Goal: Task Accomplishment & Management: Manage account settings

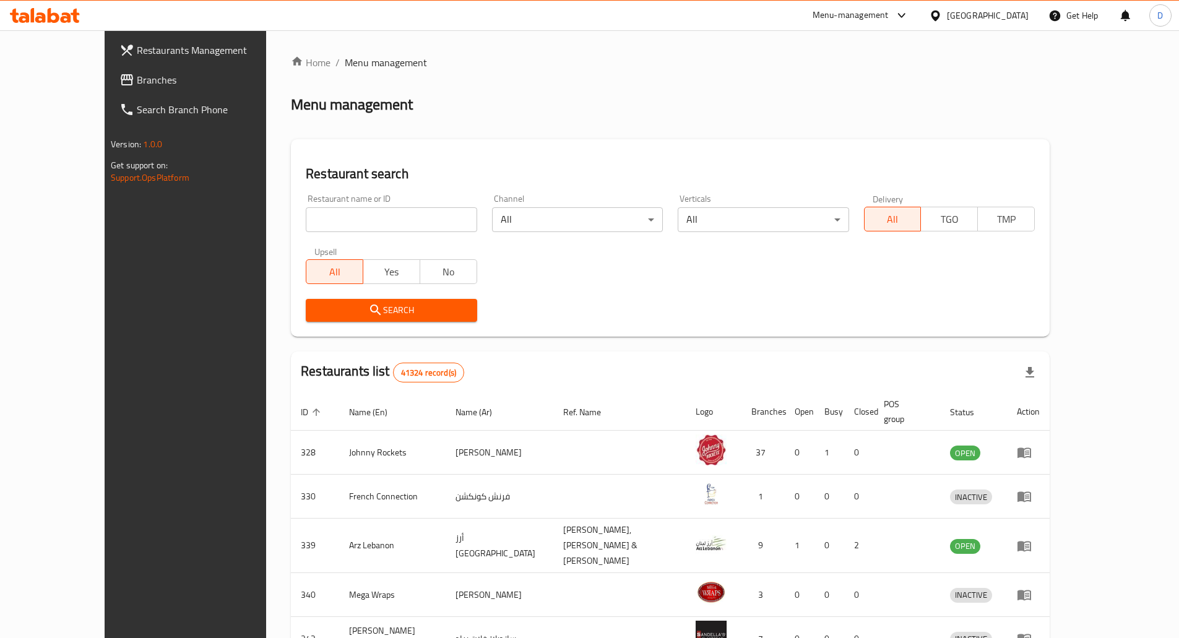
click at [320, 218] on input "search" at bounding box center [391, 219] width 171 height 25
paste input "664075"
type input "664075"
click at [344, 310] on span "Search" at bounding box center [391, 310] width 151 height 15
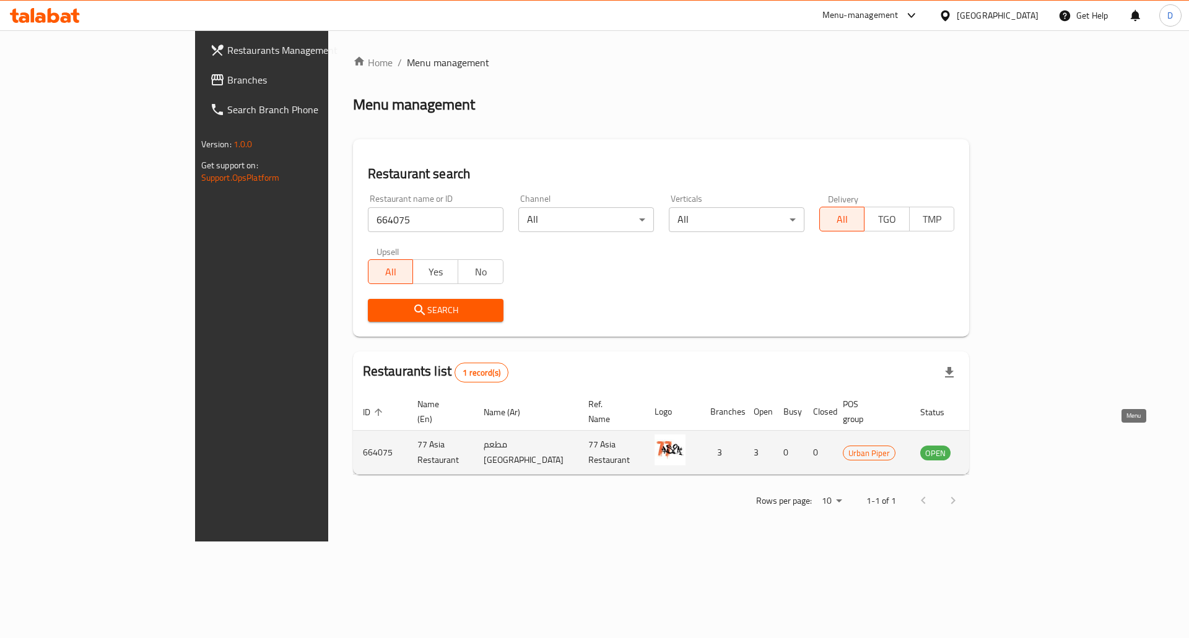
click at [999, 448] on icon "enhanced table" at bounding box center [993, 453] width 14 height 11
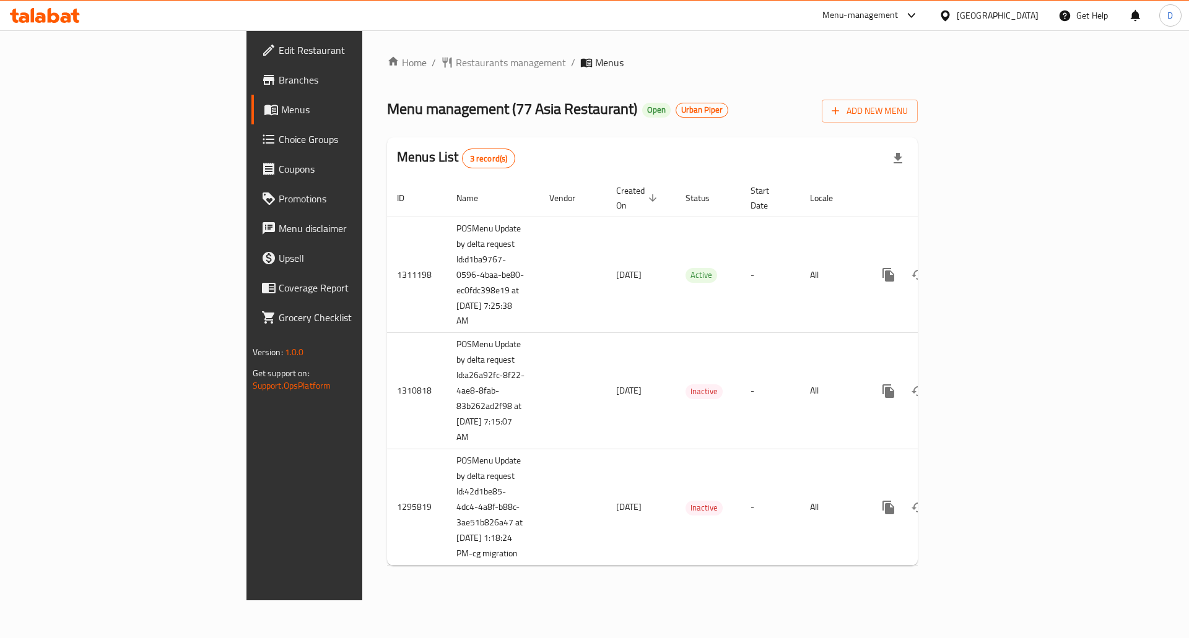
click at [670, 600] on div "Home / Restaurants management / Menus Menu management ( 77 Asia Restaurant ) Op…" at bounding box center [652, 315] width 580 height 570
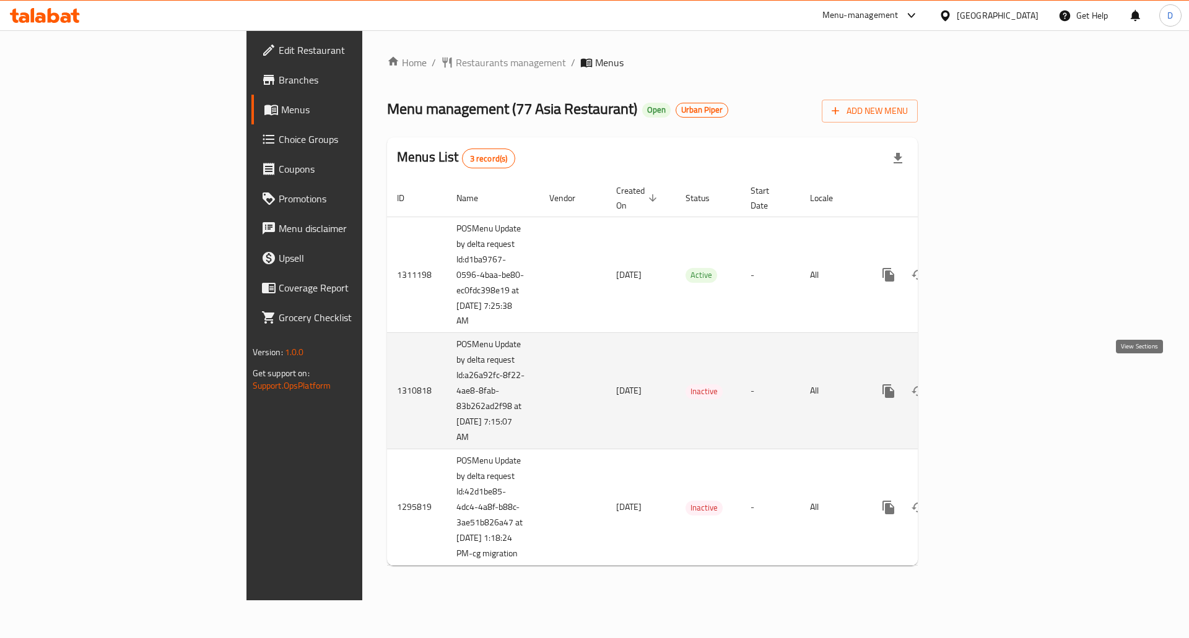
click at [983, 386] on icon "enhanced table" at bounding box center [977, 391] width 11 height 11
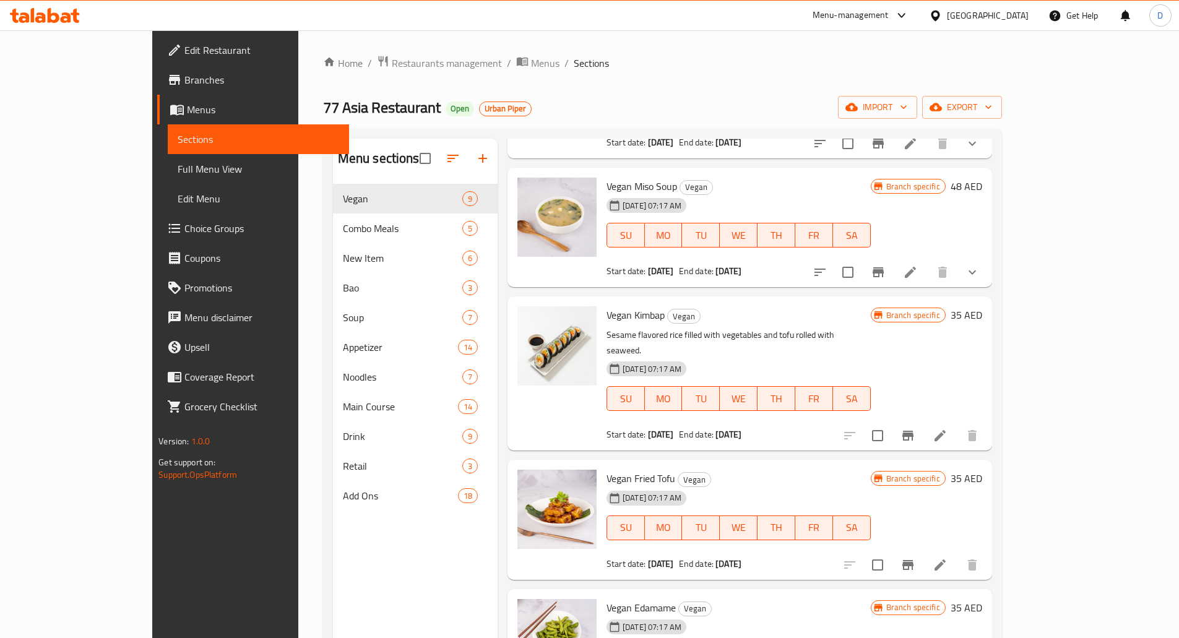
scroll to position [648, 0]
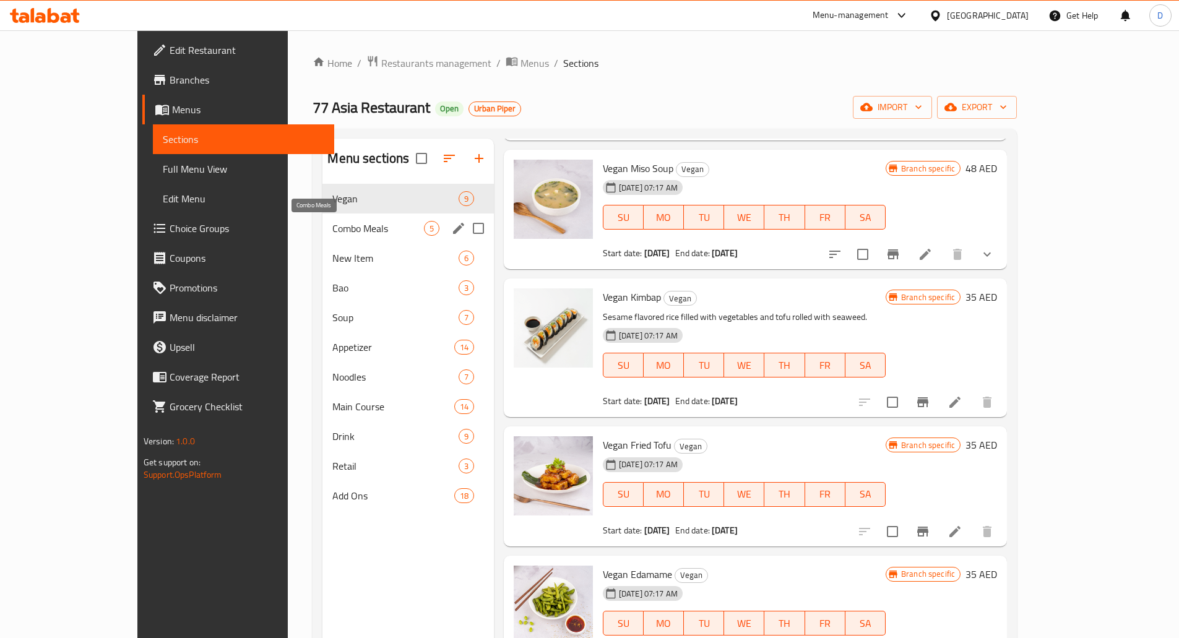
click at [332, 229] on span "Combo Meals" at bounding box center [377, 228] width 91 height 15
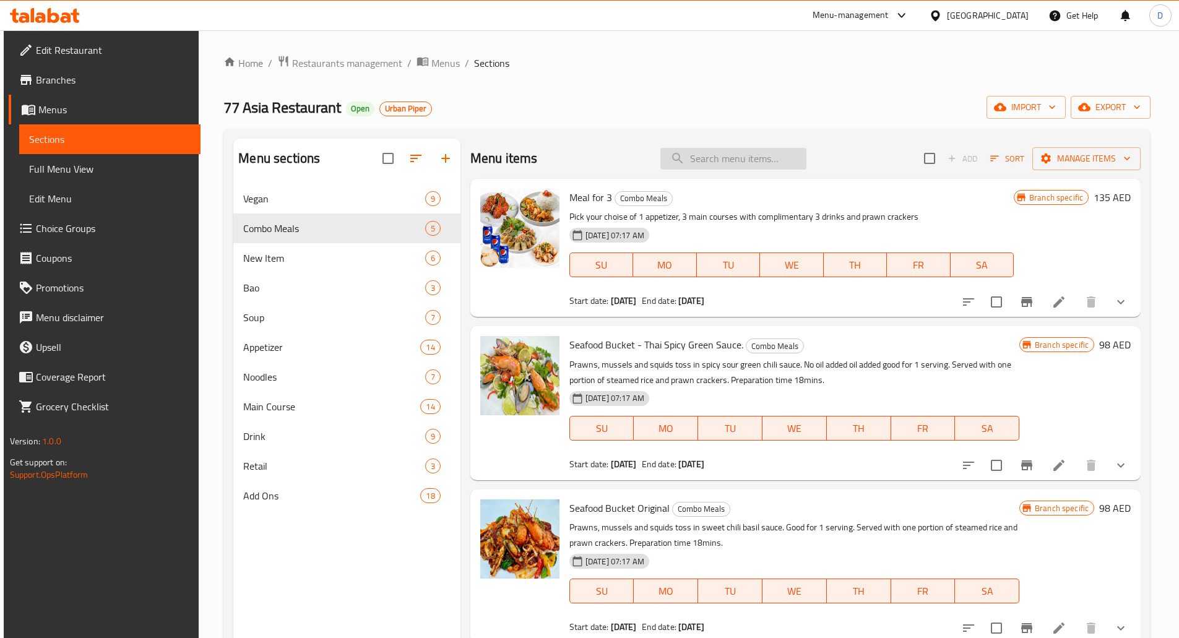
click at [709, 155] on input "search" at bounding box center [734, 159] width 146 height 22
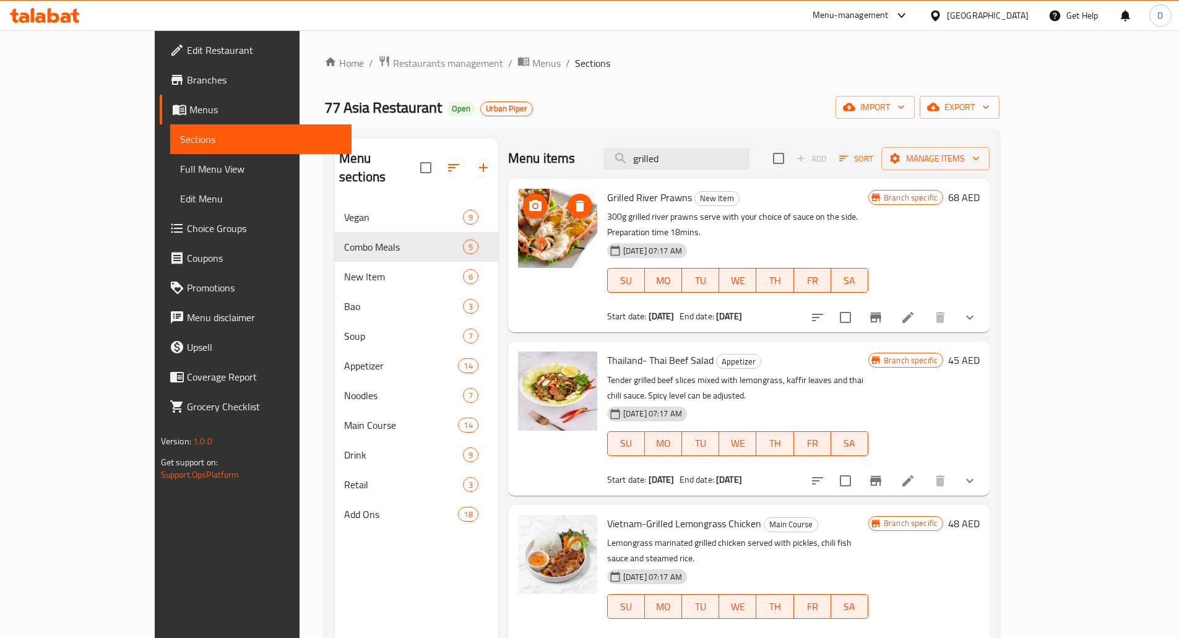
type input "grilled"
click at [532, 62] on span "Menus" at bounding box center [546, 63] width 28 height 15
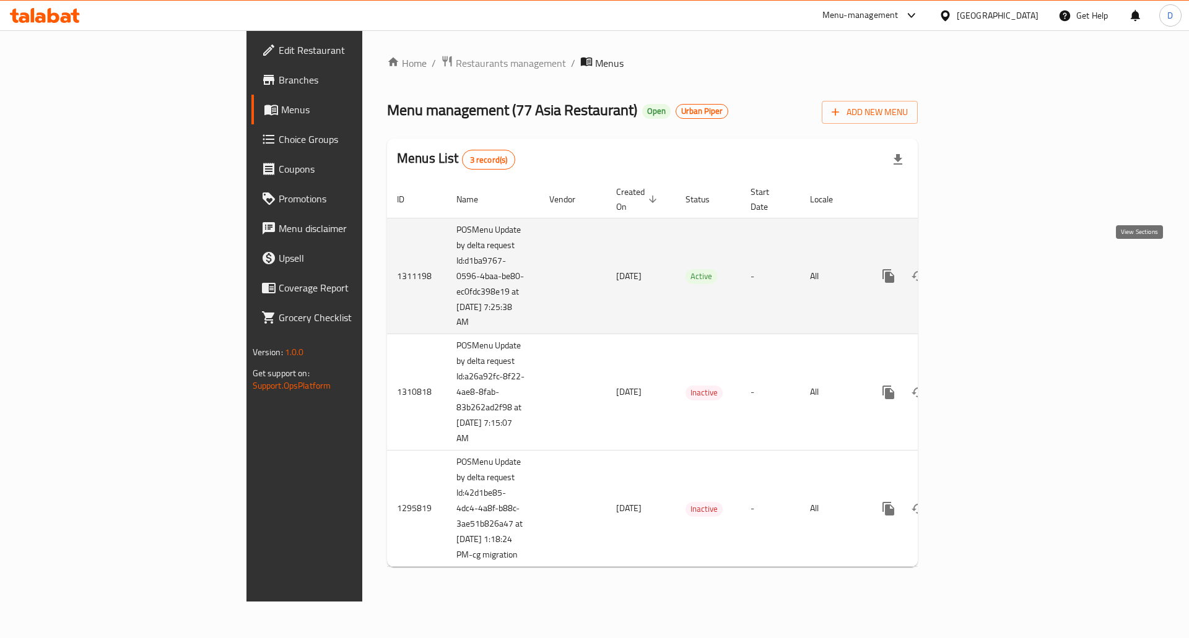
click at [985, 269] on icon "enhanced table" at bounding box center [977, 276] width 15 height 15
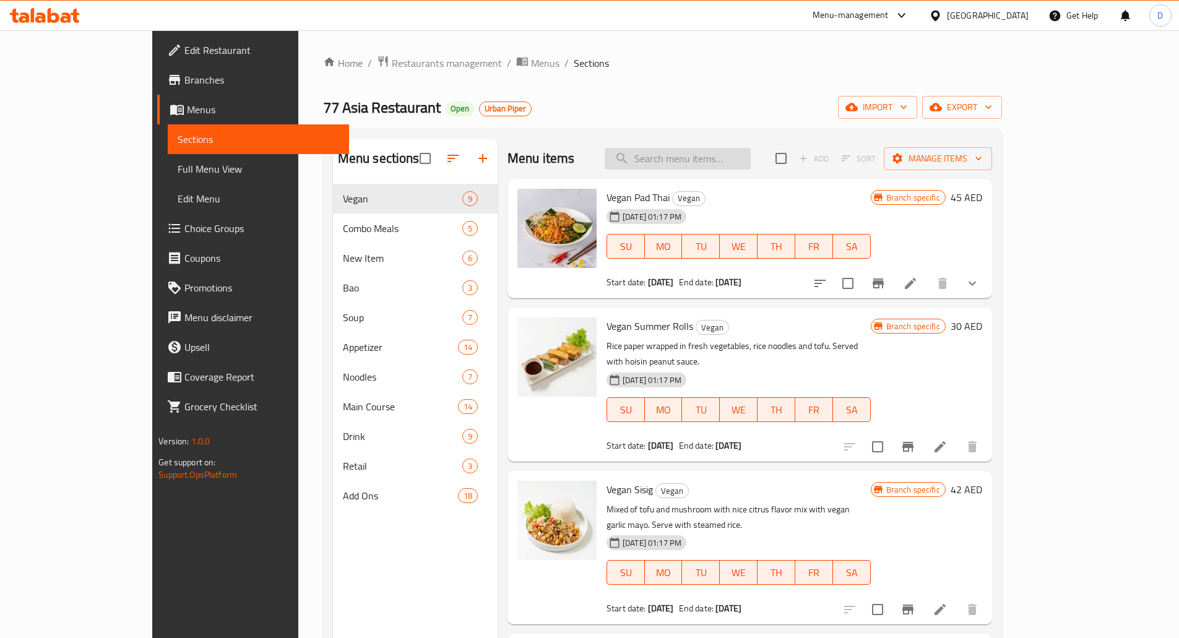
click at [712, 158] on input "search" at bounding box center [678, 159] width 146 height 22
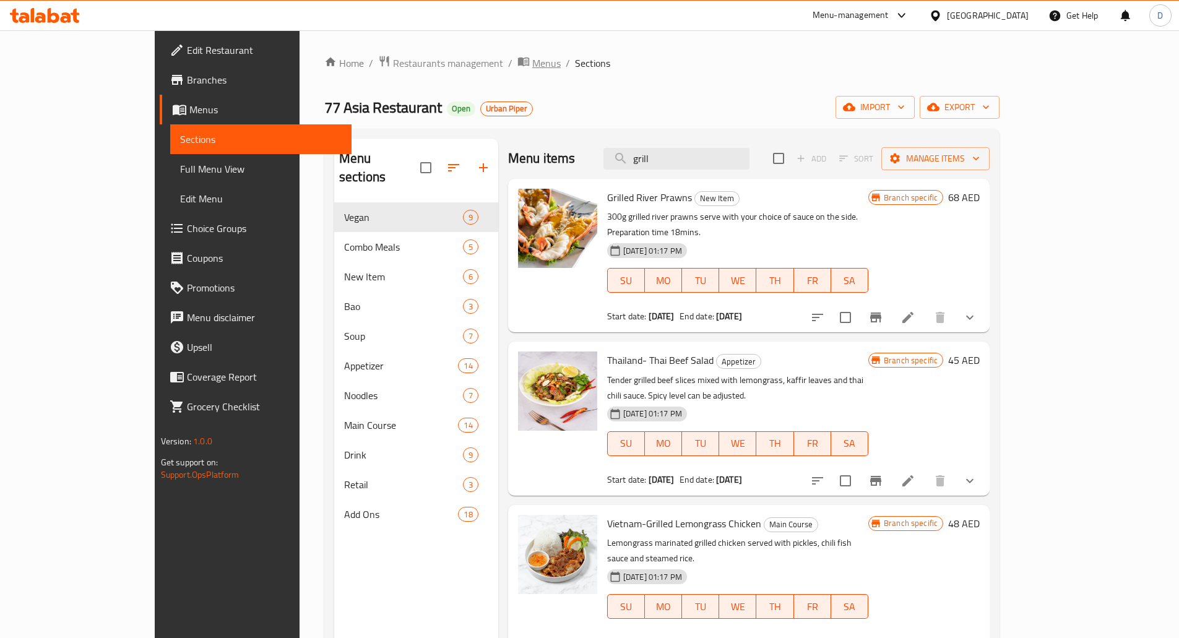
type input "grill"
click at [532, 67] on span "Menus" at bounding box center [546, 63] width 28 height 15
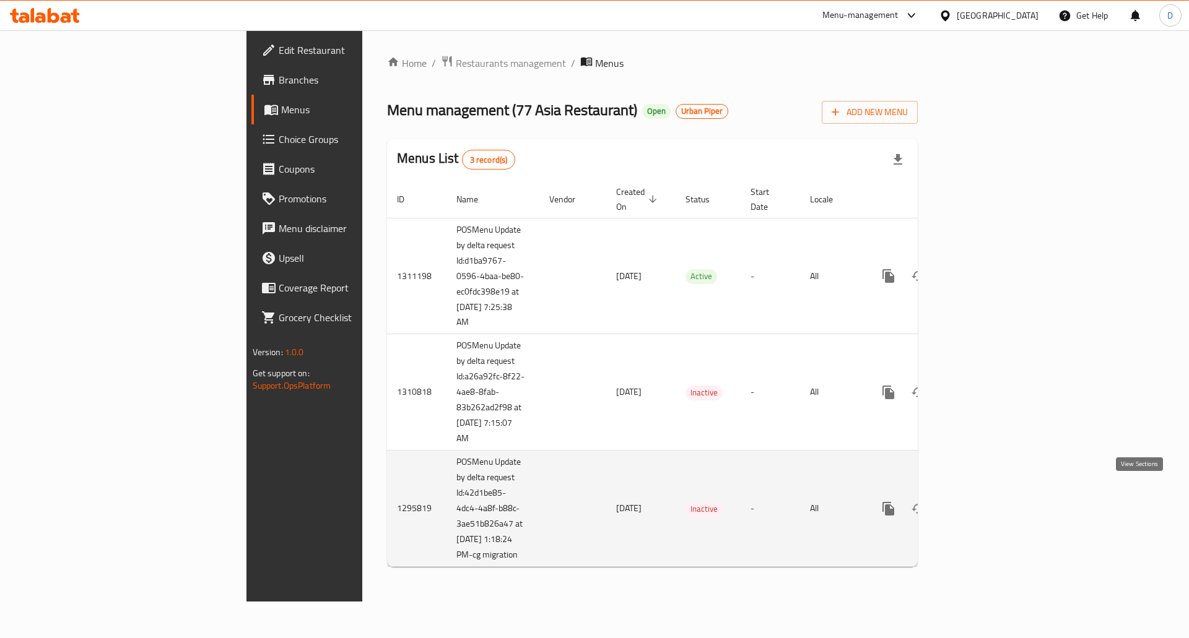
click at [985, 501] on icon "enhanced table" at bounding box center [977, 508] width 15 height 15
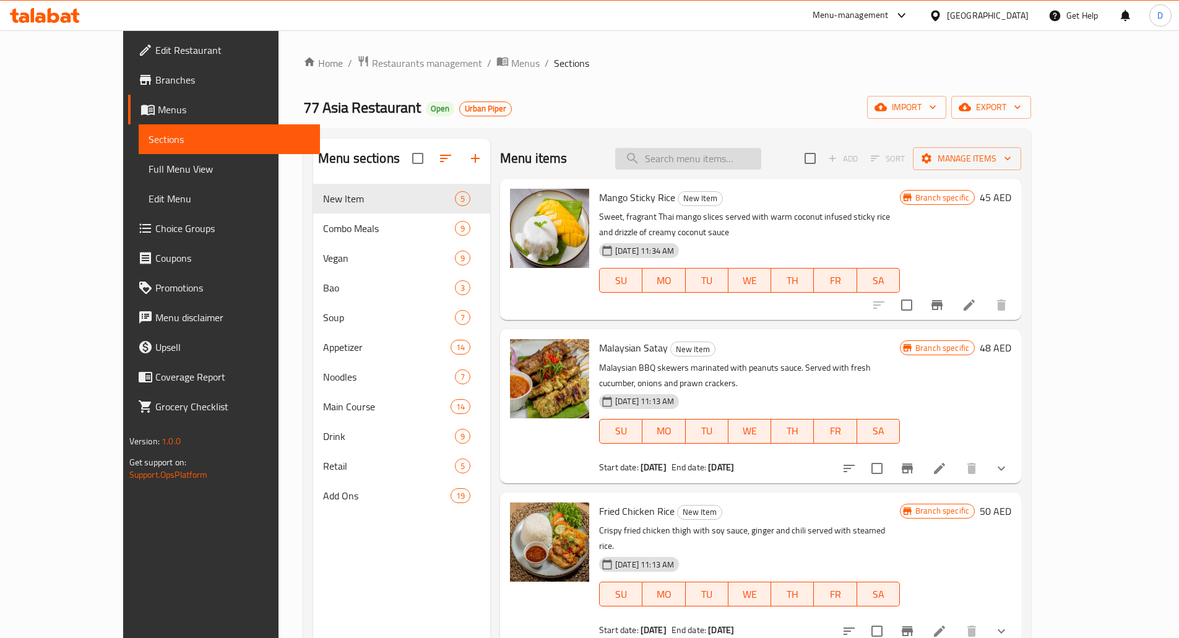
click at [729, 160] on input "search" at bounding box center [688, 159] width 146 height 22
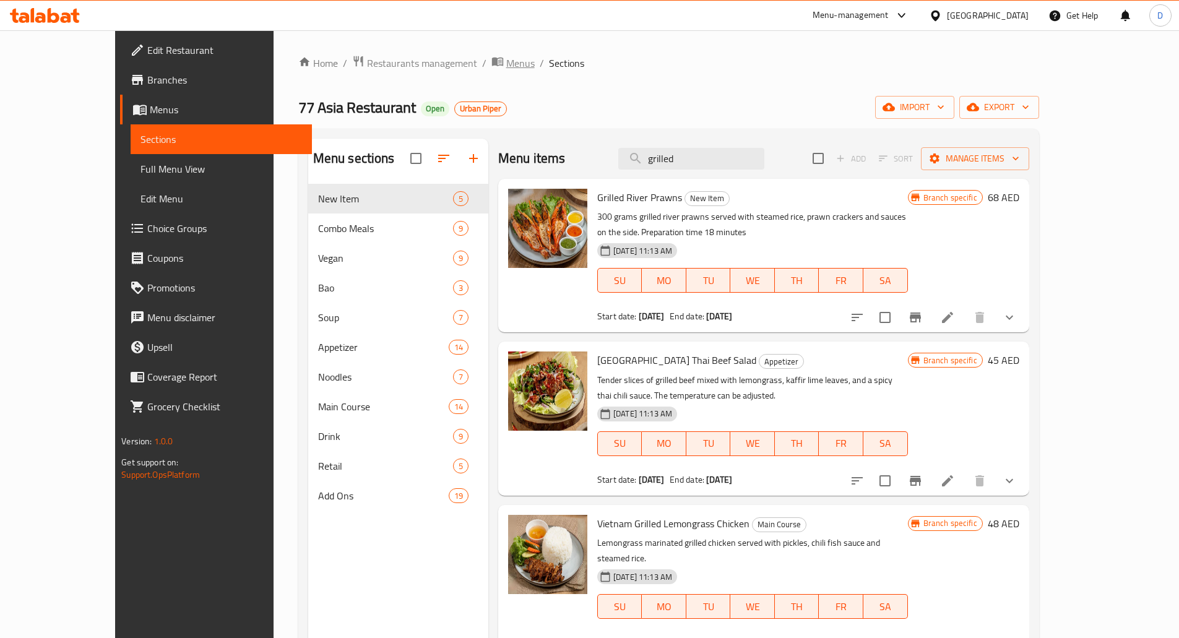
type input "grilled"
click at [506, 61] on span "Menus" at bounding box center [520, 63] width 28 height 15
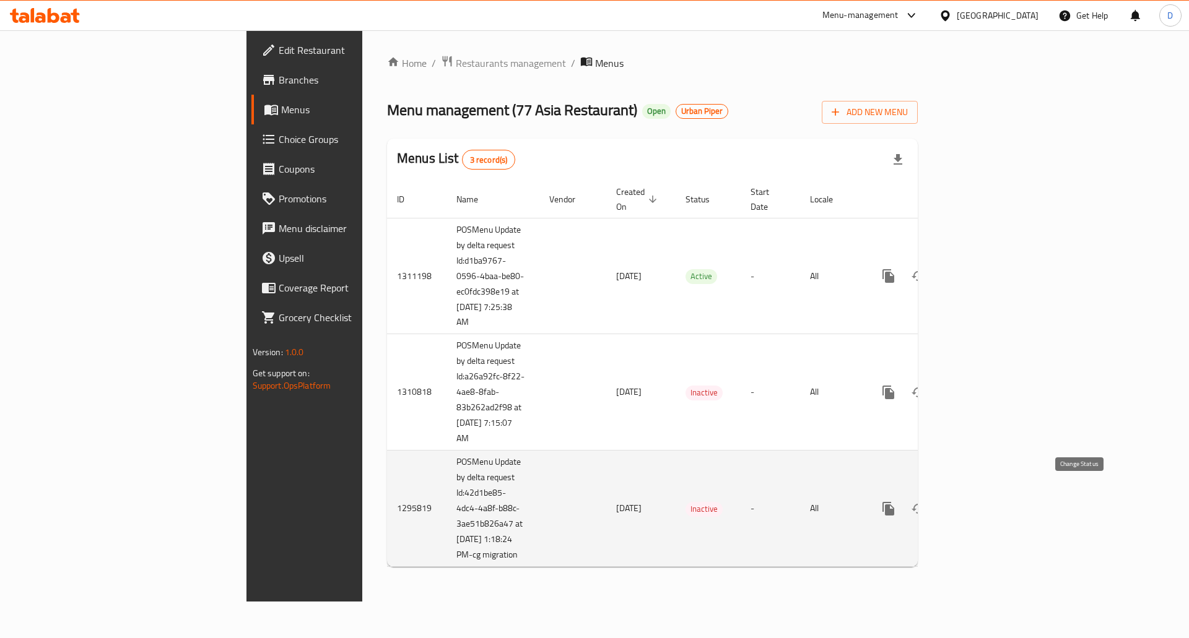
click at [925, 504] on icon "enhanced table" at bounding box center [918, 509] width 14 height 10
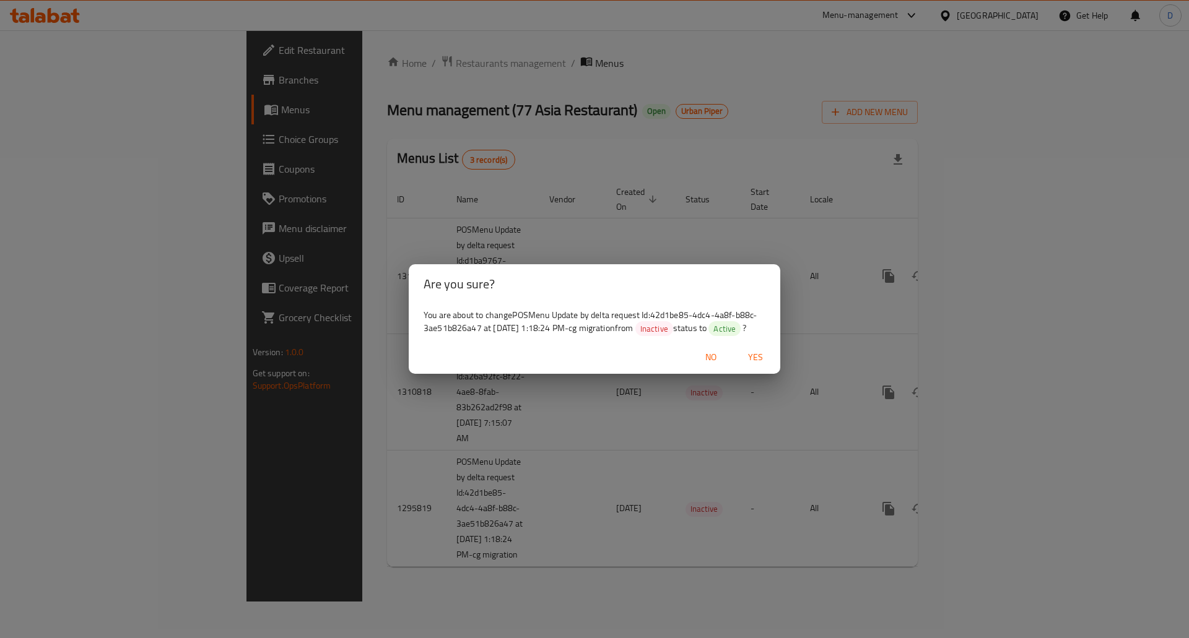
click at [756, 354] on span "Yes" at bounding box center [755, 357] width 30 height 15
